Goal: Task Accomplishment & Management: Use online tool/utility

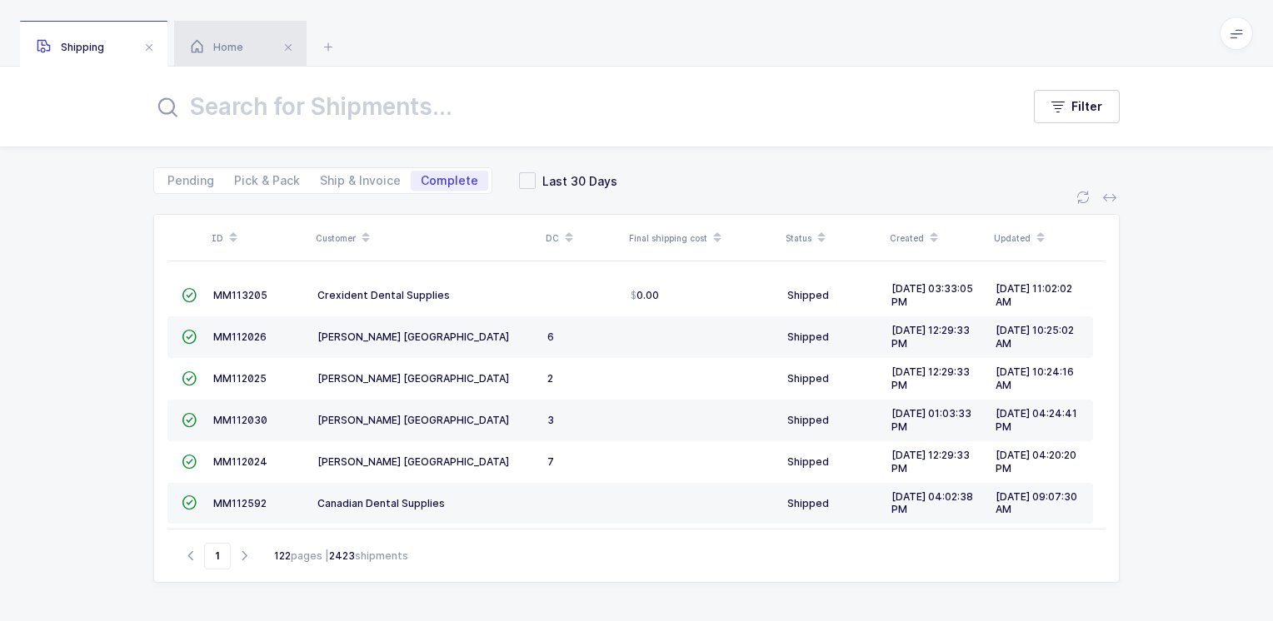
click at [260, 48] on div "Home" at bounding box center [240, 44] width 132 height 47
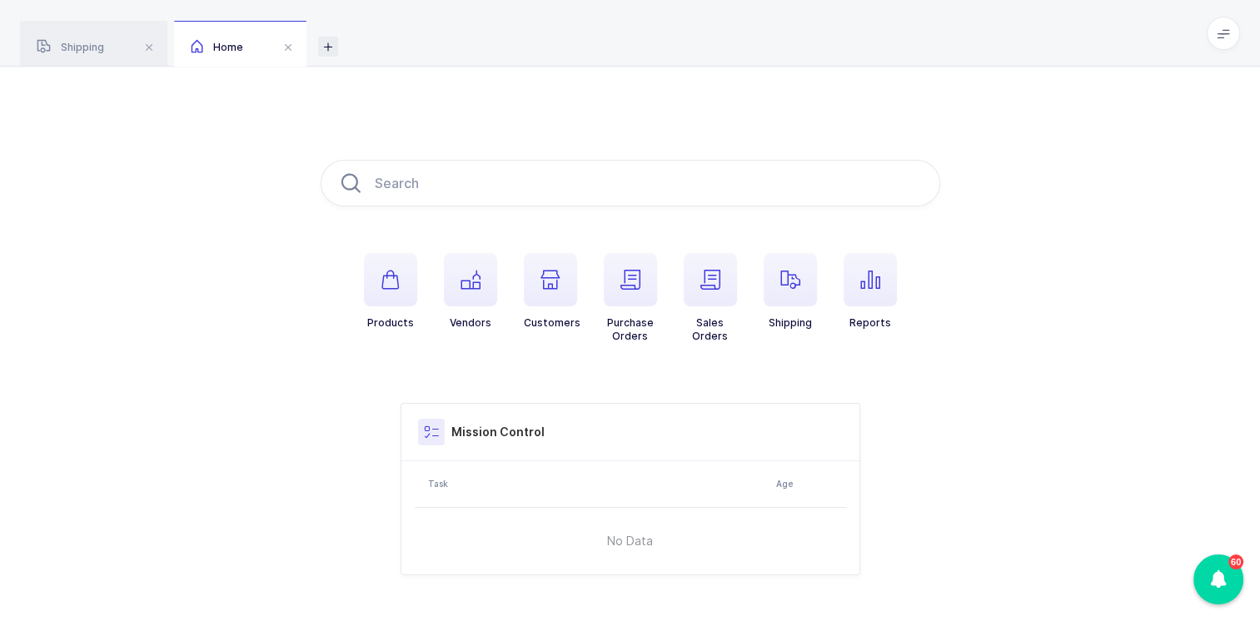
click at [330, 50] on icon at bounding box center [328, 47] width 20 height 20
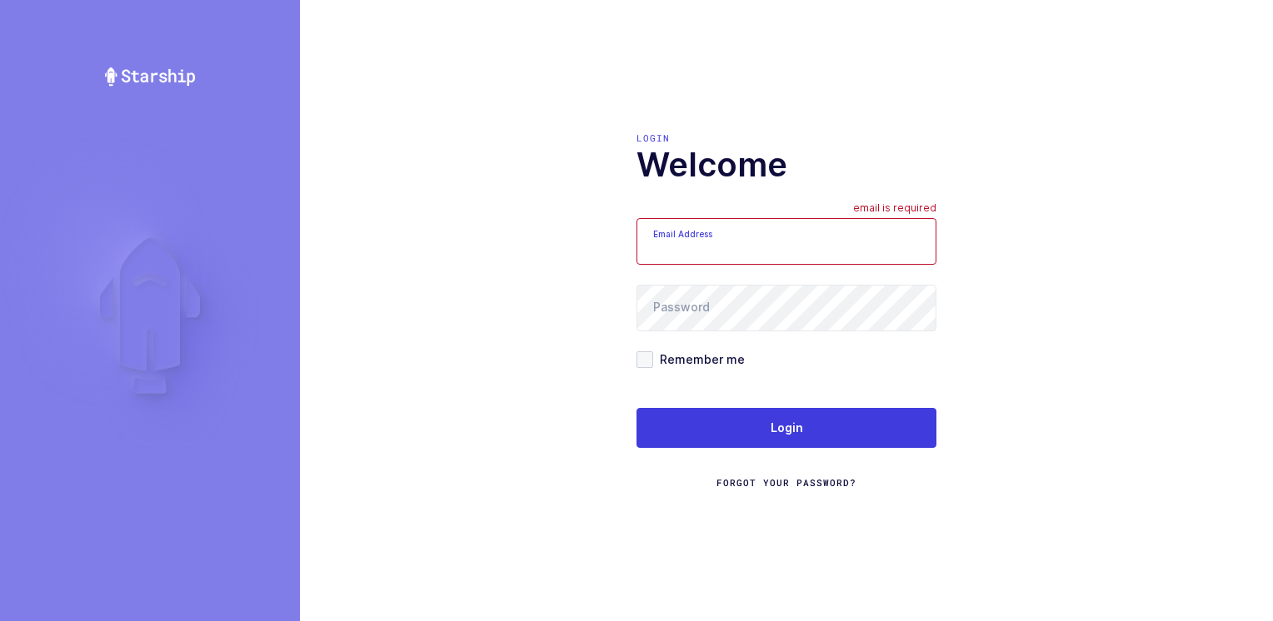
type input "[PERSON_NAME][EMAIL_ADDRESS][DOMAIN_NAME]"
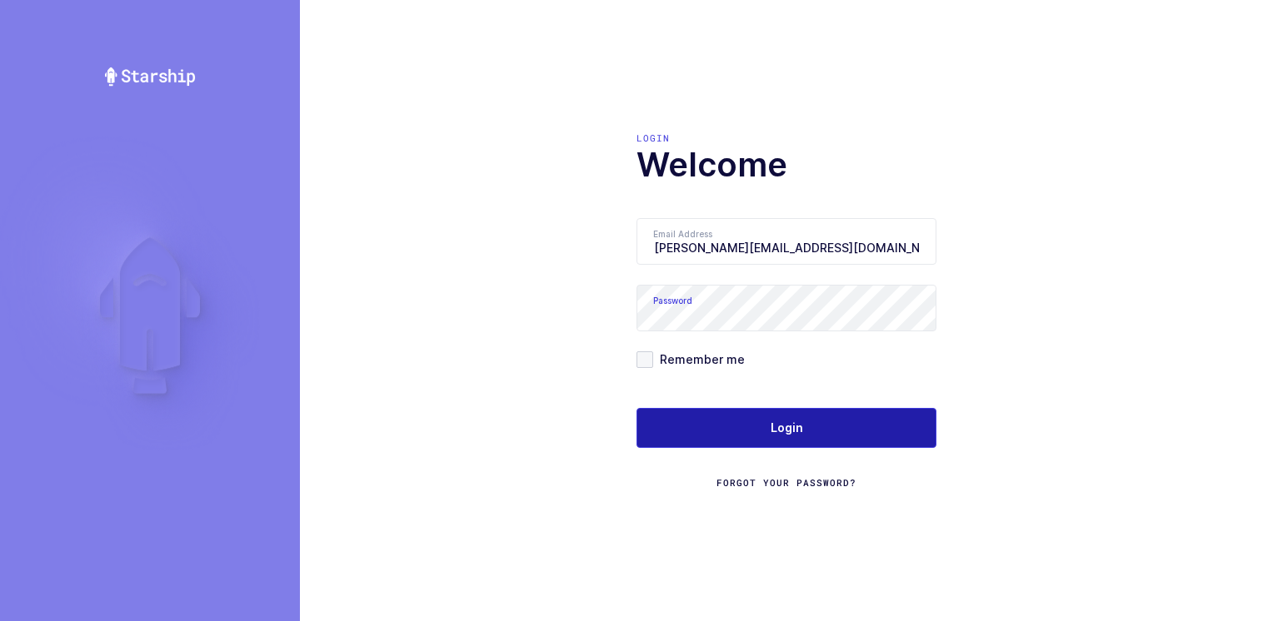
click at [749, 420] on button "Login" at bounding box center [786, 428] width 300 height 40
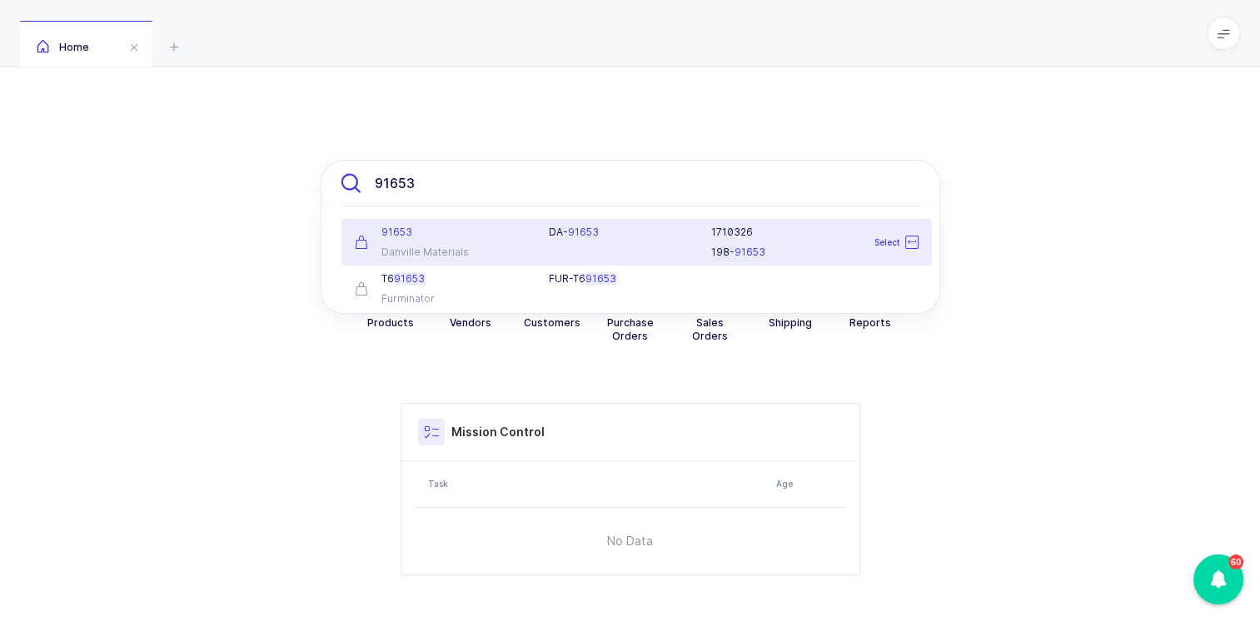
type input "91653"
click at [480, 241] on div "91653 Danville Materials" at bounding box center [442, 242] width 195 height 33
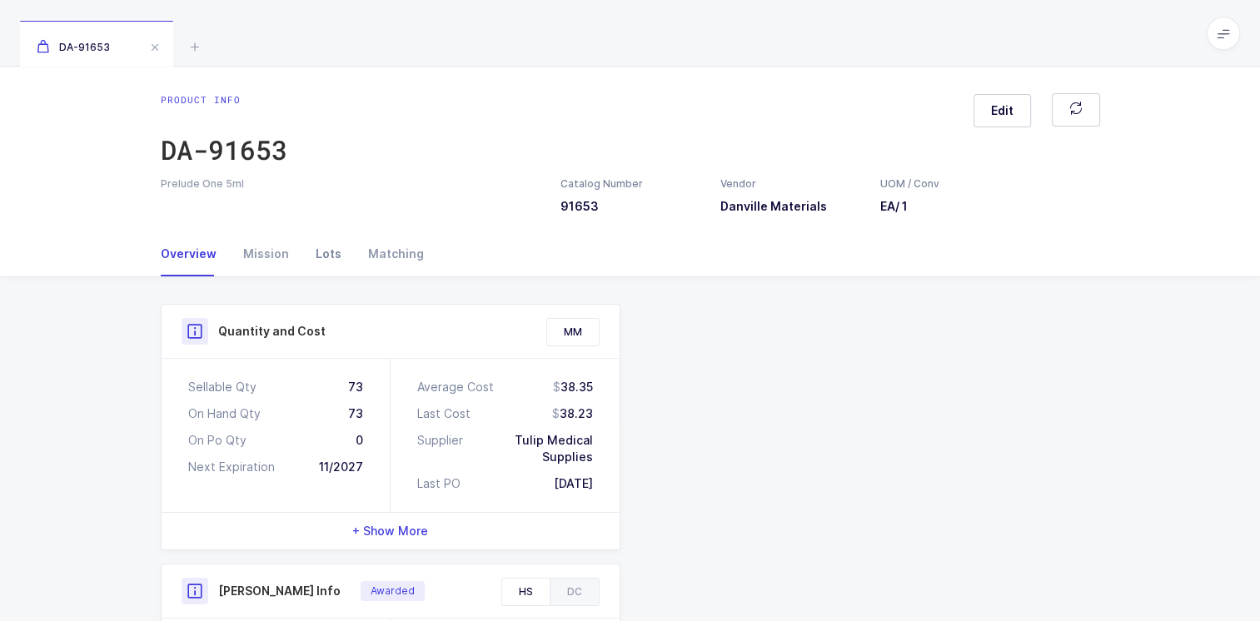
click at [329, 251] on div "Lots" at bounding box center [328, 254] width 52 height 45
